Goal: Complete application form

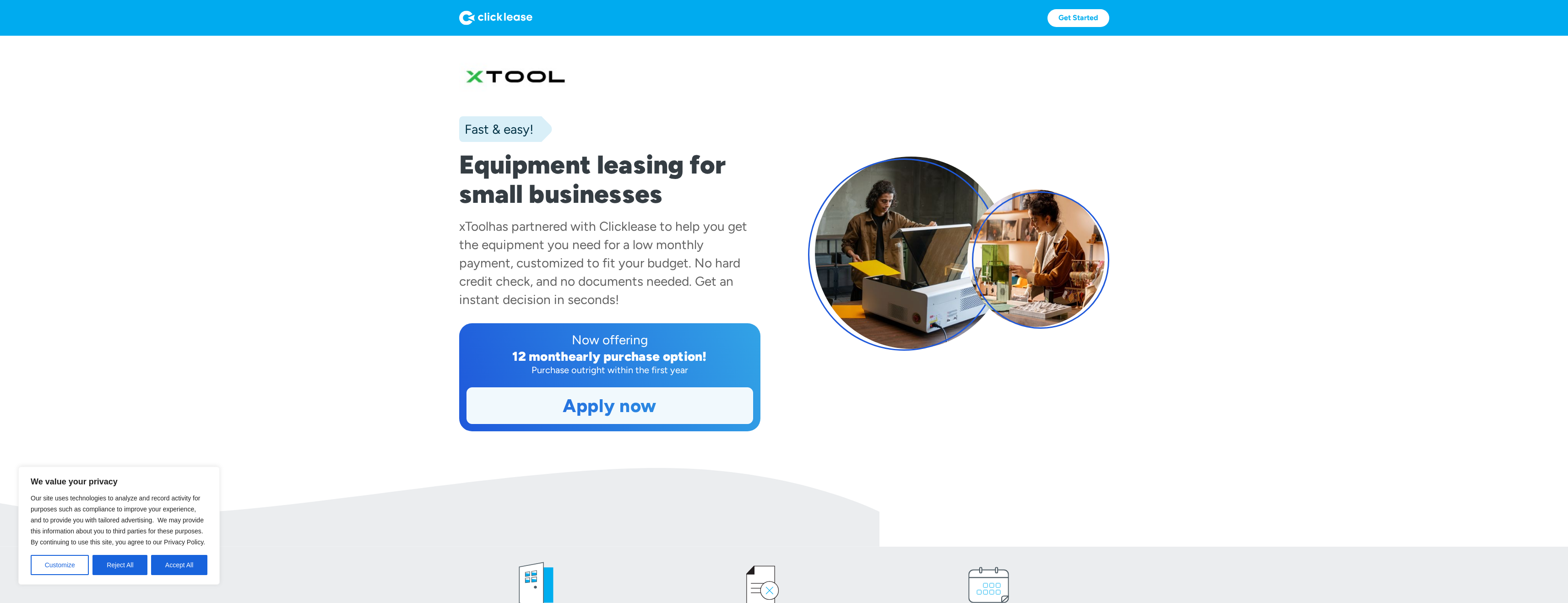
click at [638, 407] on link "Apply now" at bounding box center [610, 405] width 286 height 36
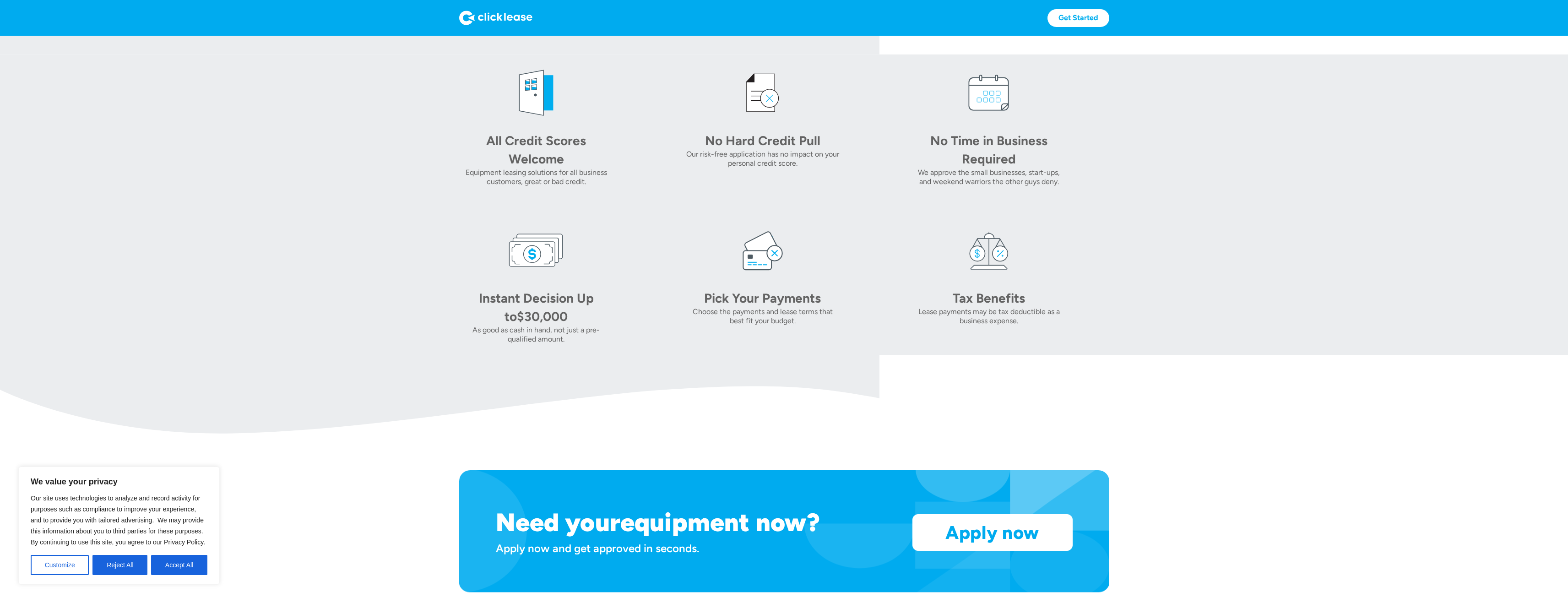
scroll to position [687, 0]
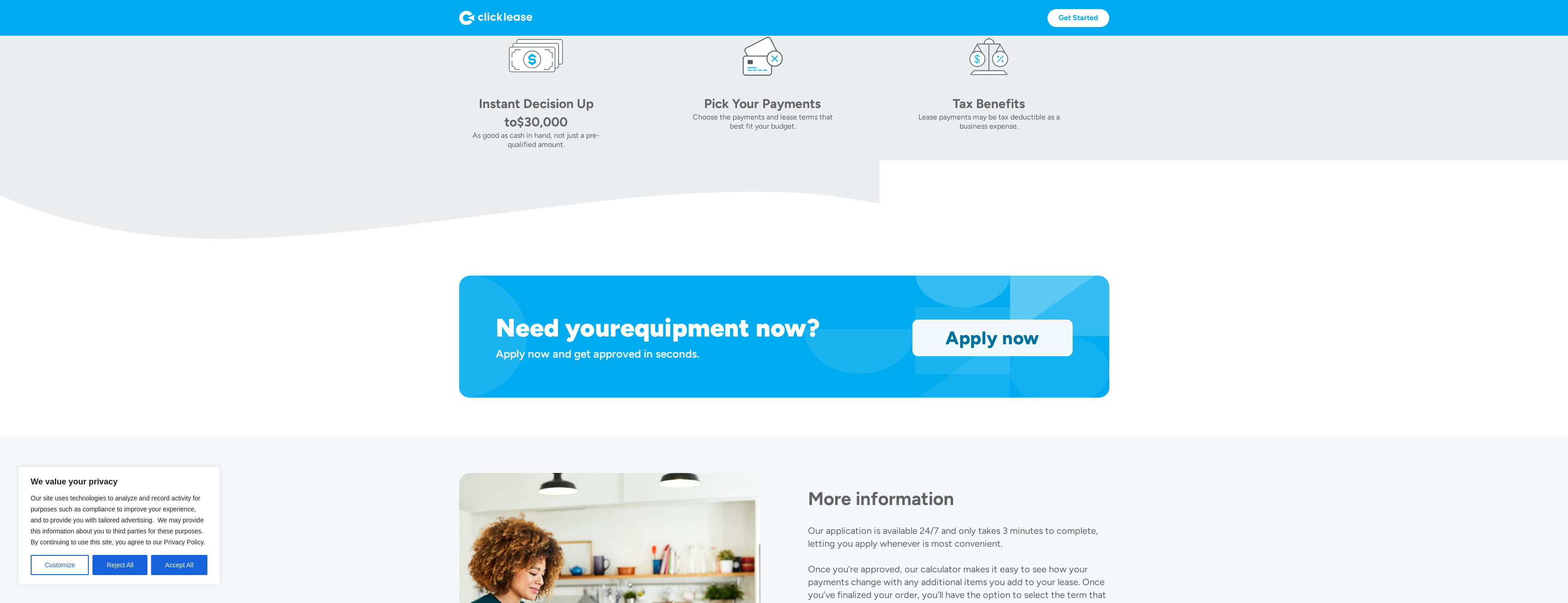
click at [985, 334] on link "Apply now" at bounding box center [992, 338] width 159 height 36
